Goal: Use online tool/utility

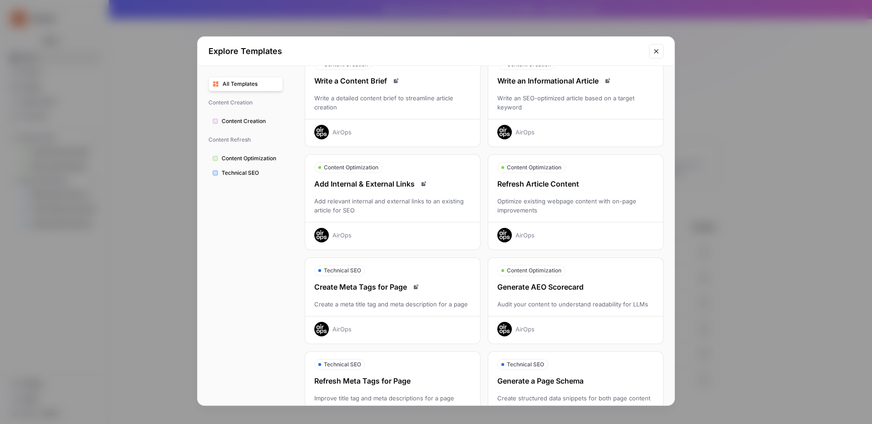
scroll to position [50, 0]
click at [579, 198] on div "Optimize existing webpage content with on-page improvements" at bounding box center [575, 206] width 175 height 18
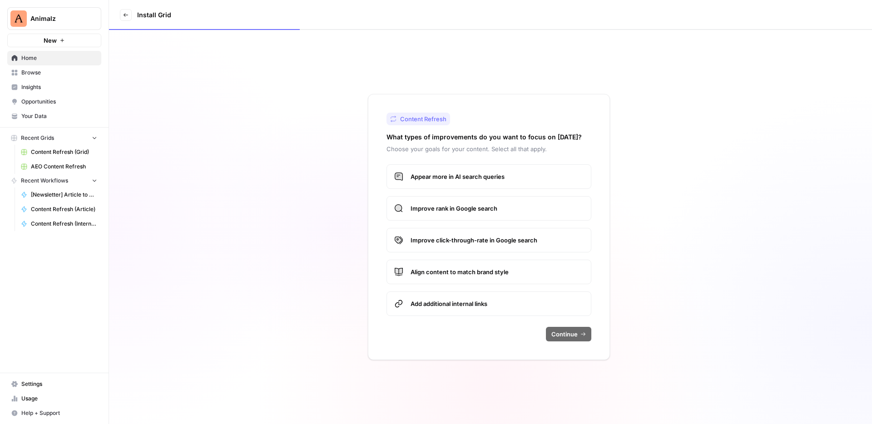
click at [128, 12] on icon at bounding box center [125, 14] width 5 height 5
